Goal: Information Seeking & Learning: Learn about a topic

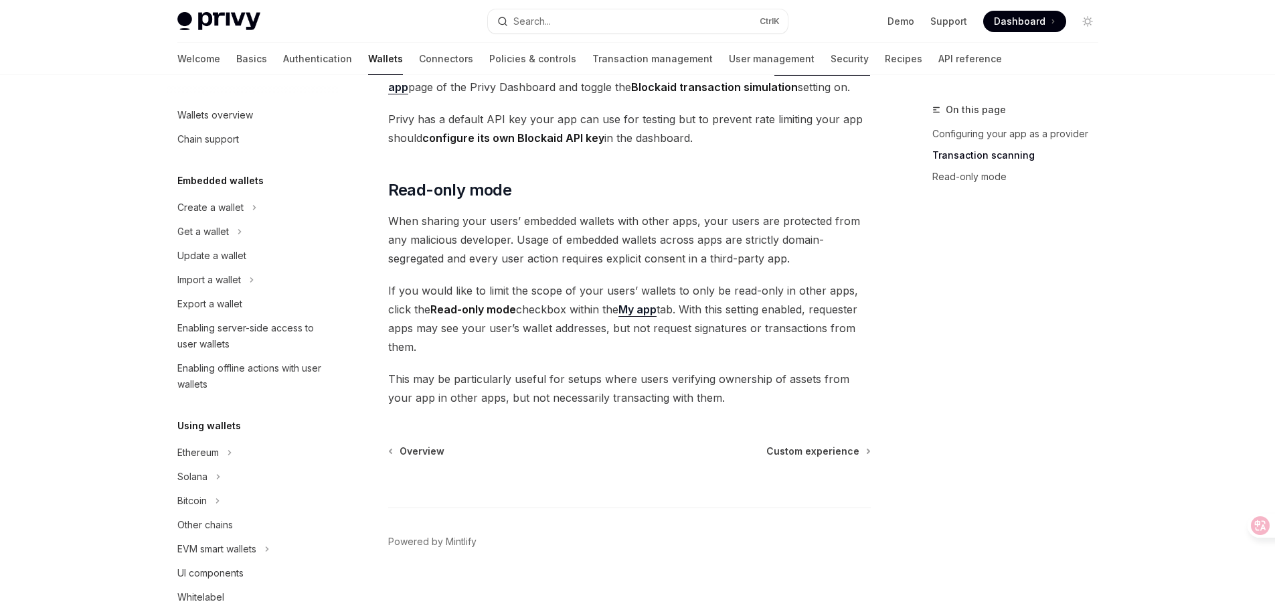
scroll to position [588, 0]
